Goal: Task Accomplishment & Management: Use online tool/utility

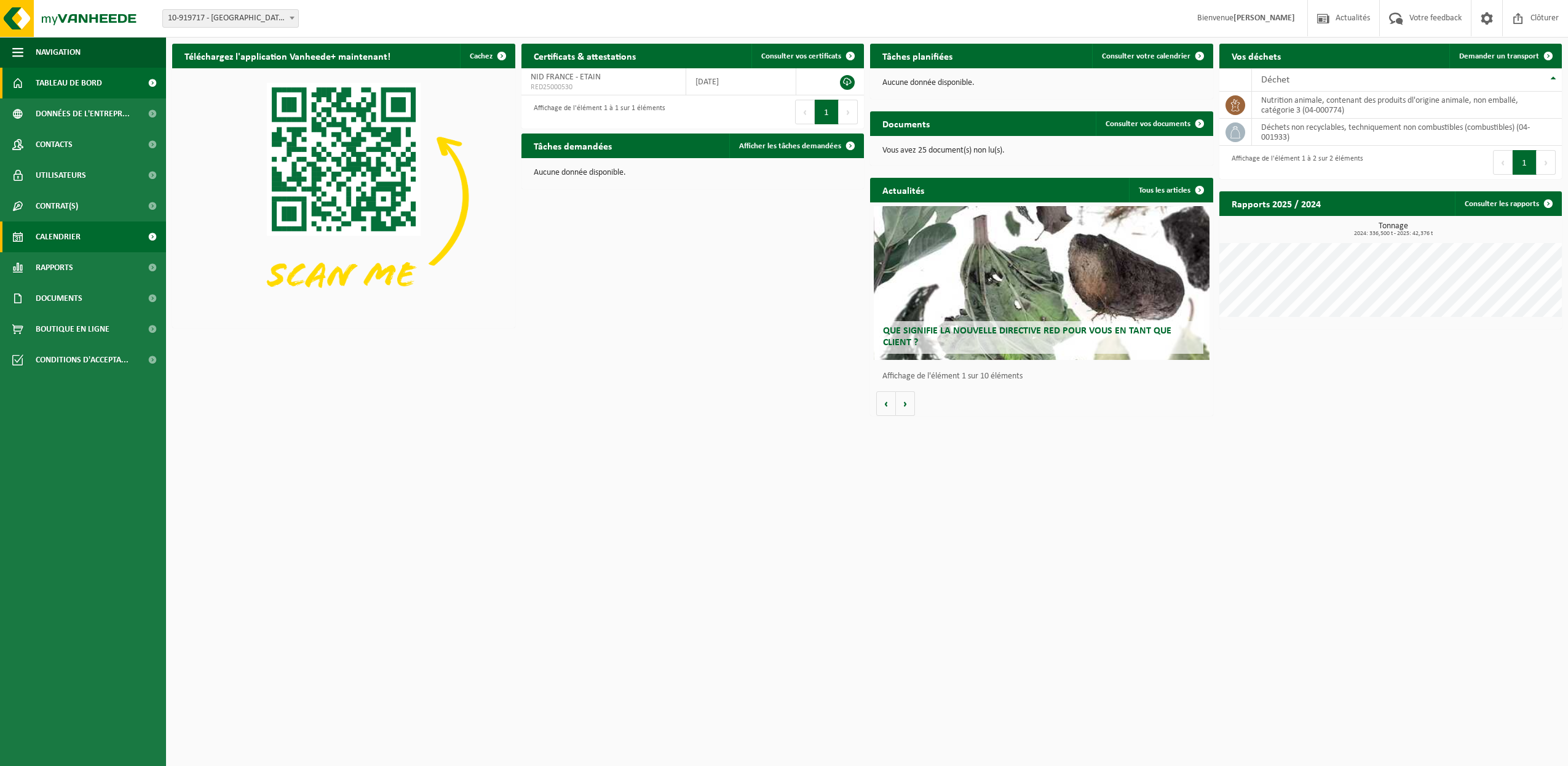
click at [88, 237] on link "Calendrier" at bounding box center [83, 237] width 166 height 31
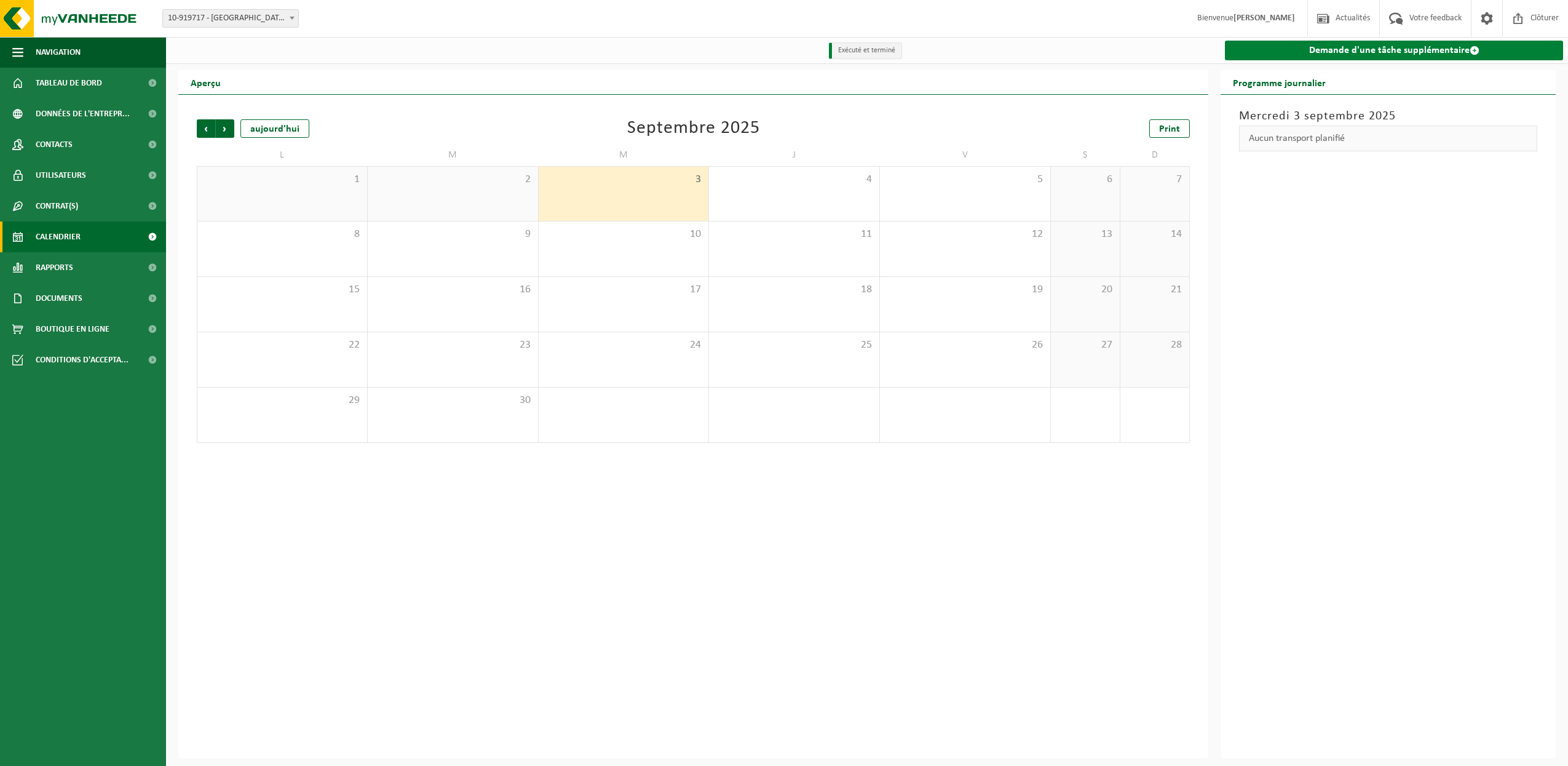
click at [1422, 54] on link "Demande d'une tâche supplémentaire" at bounding box center [1393, 50] width 338 height 19
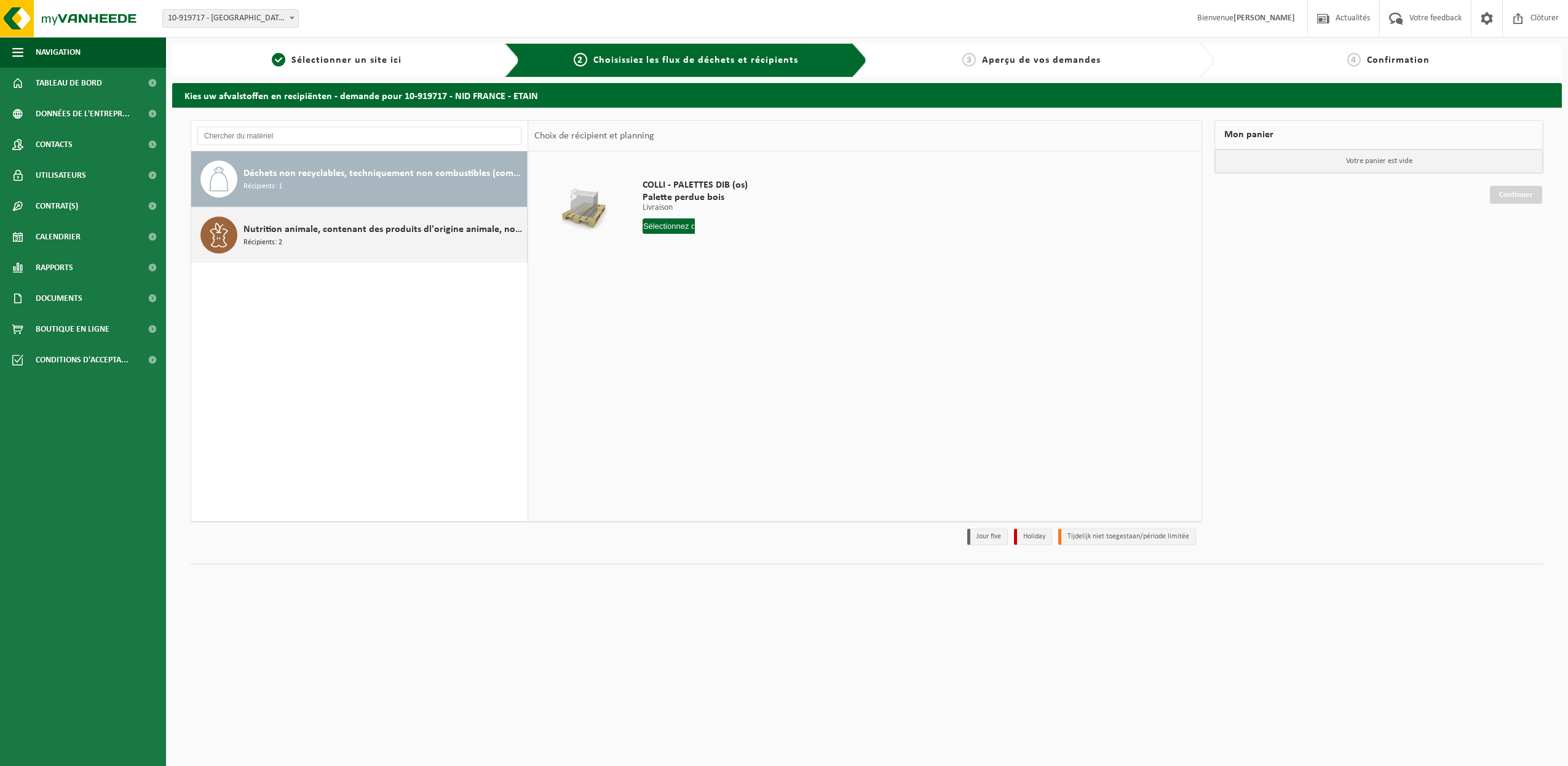
click at [450, 231] on span "Nutrition animale, contenant des produits dl'origine animale, non emballé, caté…" at bounding box center [384, 229] width 281 height 15
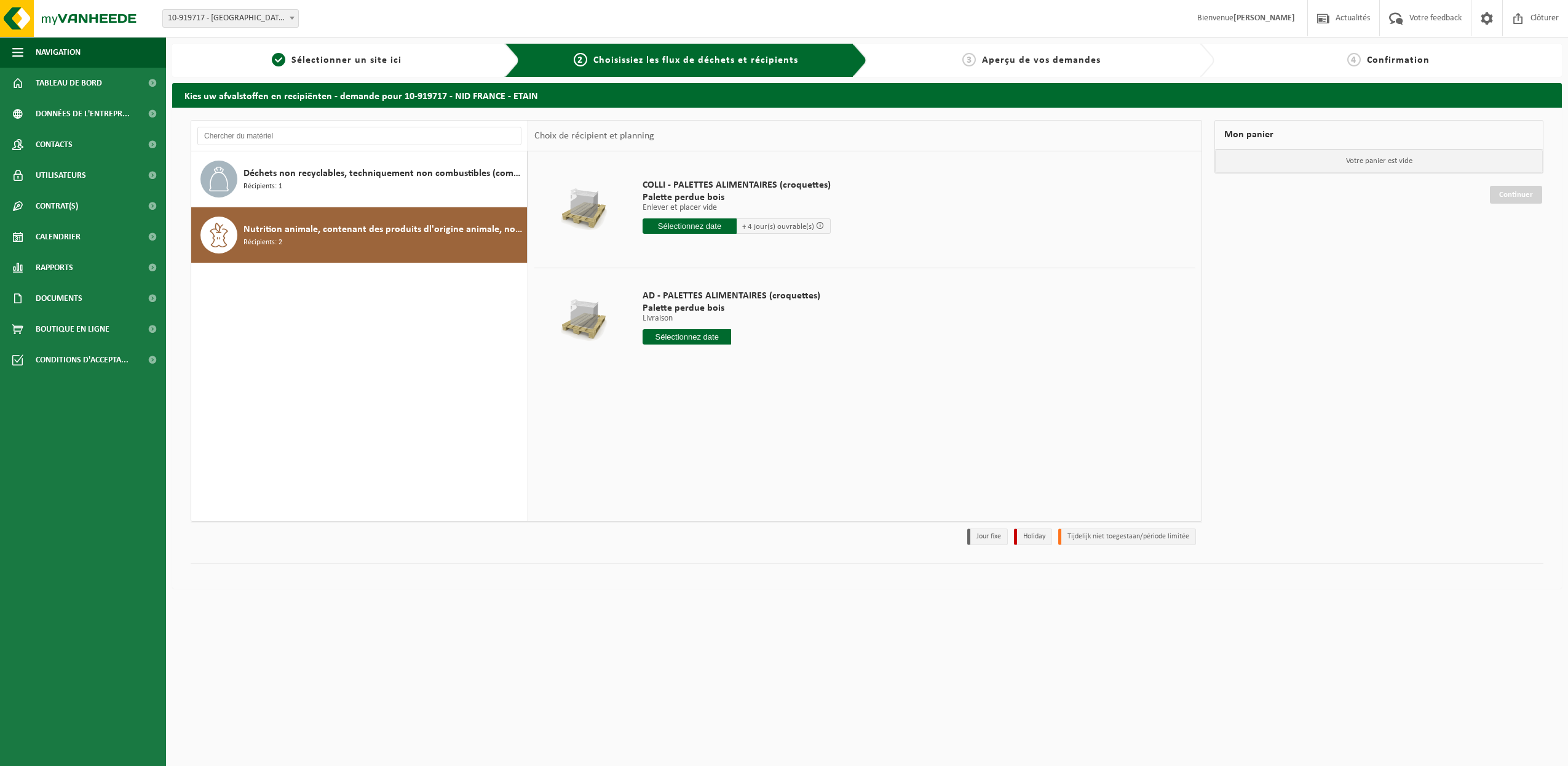
click at [661, 336] on input "text" at bounding box center [687, 337] width 89 height 15
click at [658, 431] on div "8" at bounding box center [654, 426] width 22 height 19
type input "à partir de 2025-09-08"
click at [694, 385] on button "Dans le panier" at bounding box center [677, 382] width 66 height 19
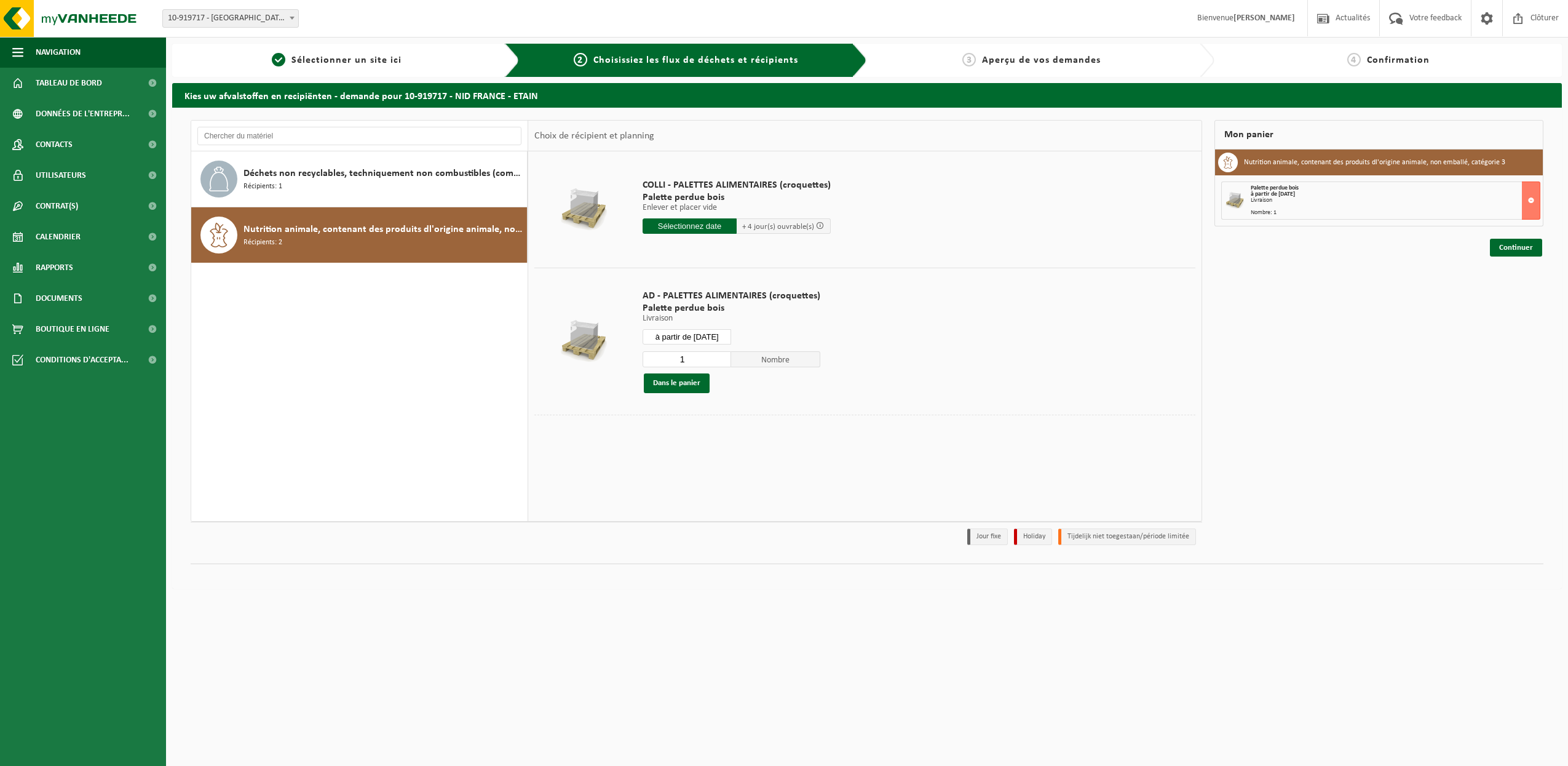
click at [1509, 260] on div "Mon panier Nutrition animale, contenant des produits dl'origine animale, non em…" at bounding box center [1379, 335] width 341 height 431
click at [1516, 251] on link "Continuer" at bounding box center [1516, 247] width 52 height 18
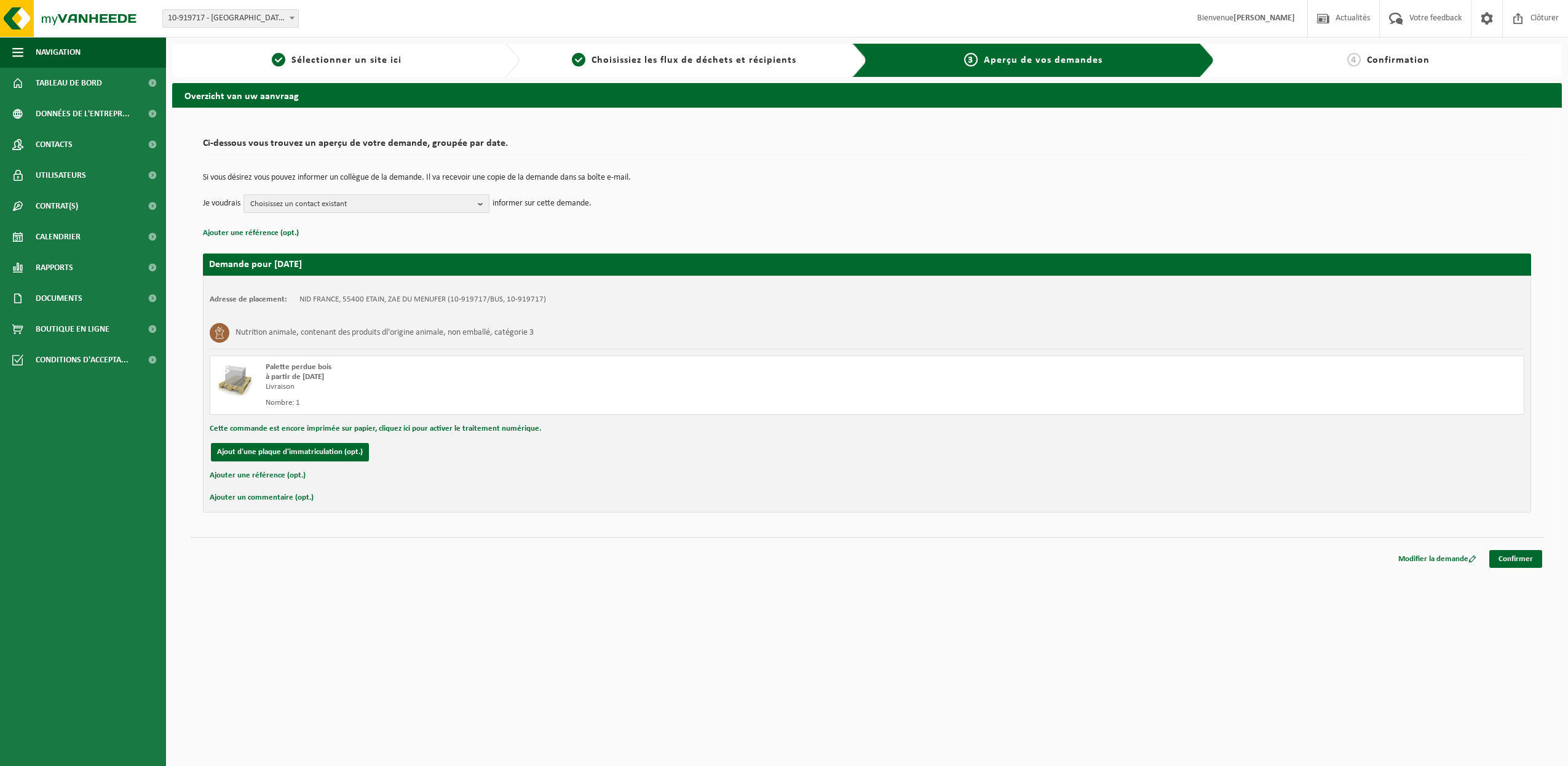
click at [336, 201] on span "Choisissez un contact existant" at bounding box center [361, 204] width 223 height 18
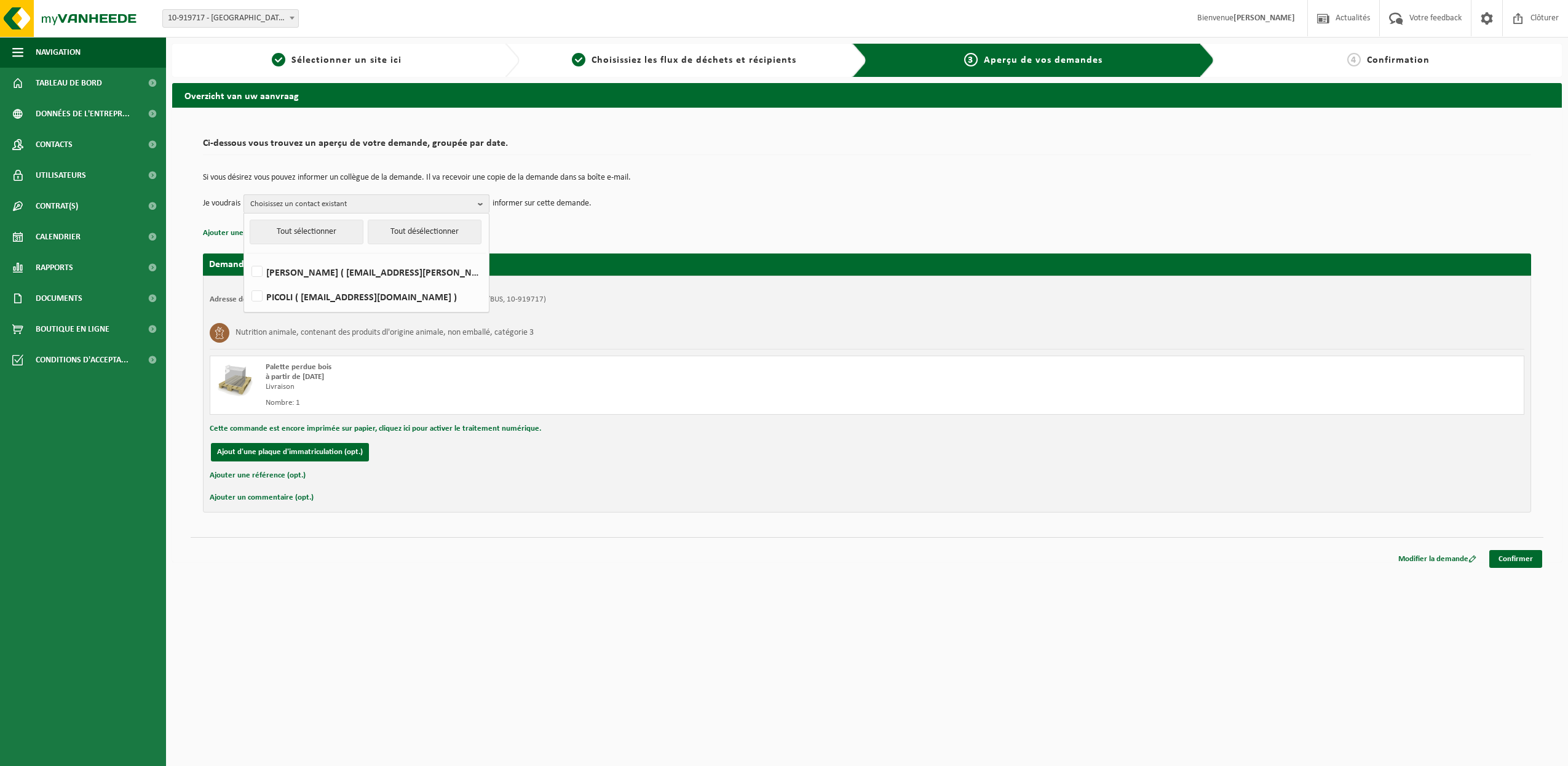
click at [336, 201] on span "Choisissez un contact existant" at bounding box center [361, 204] width 223 height 18
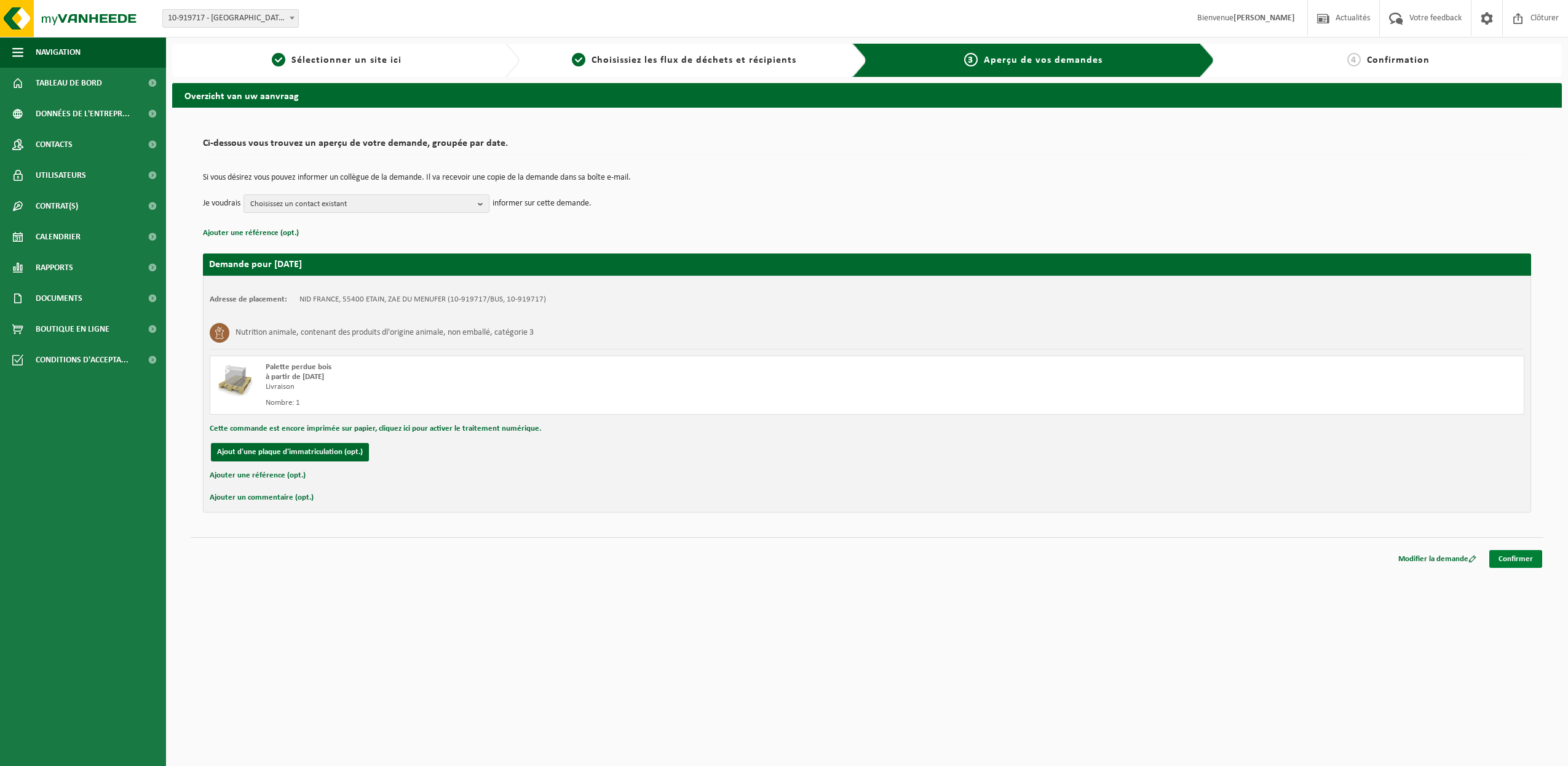
click at [1518, 555] on link "Confirmer" at bounding box center [1515, 559] width 53 height 18
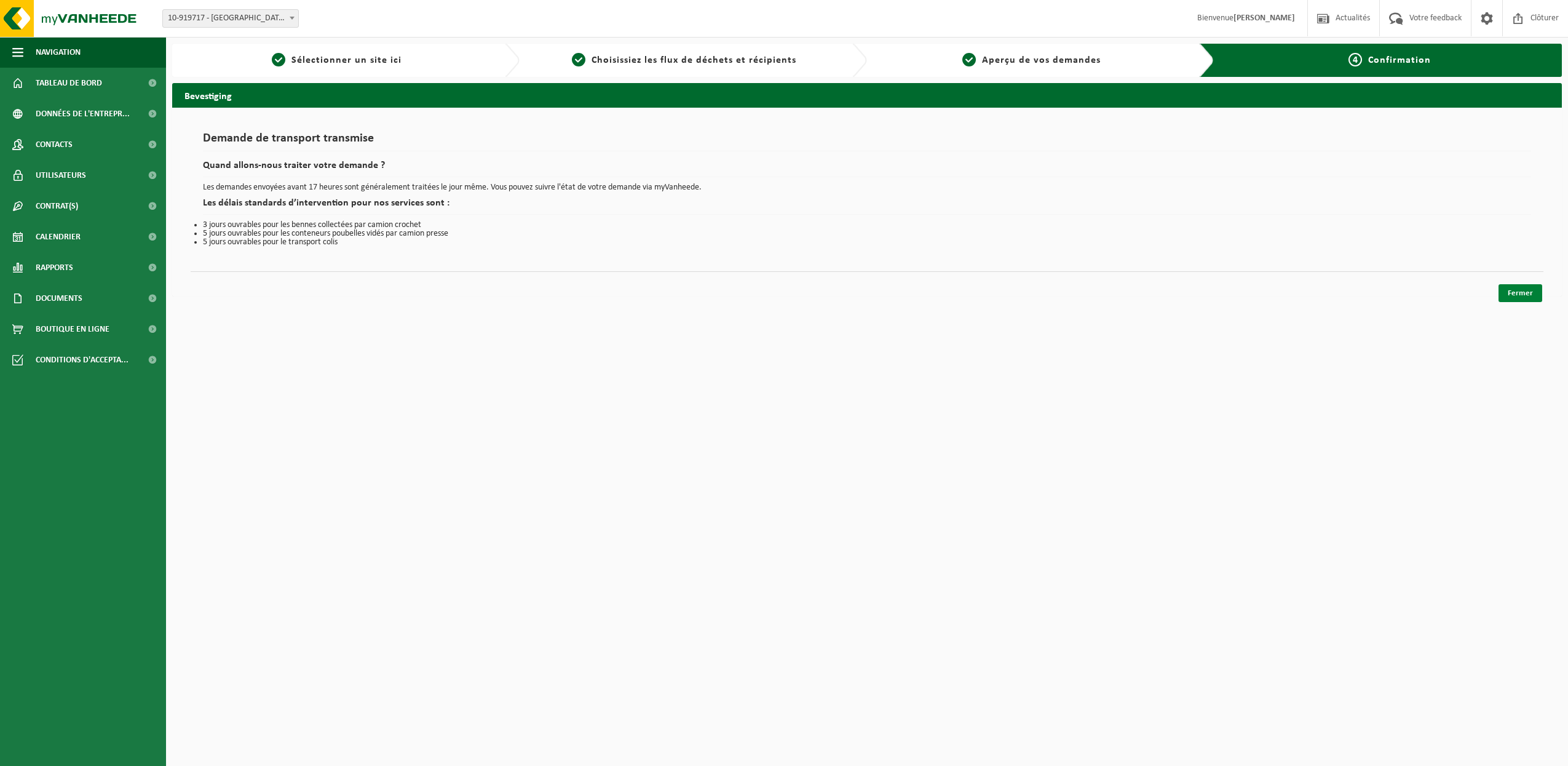
click at [1528, 300] on link "Fermer" at bounding box center [1520, 292] width 44 height 18
